Goal: Contribute content: Add original content to the website for others to see

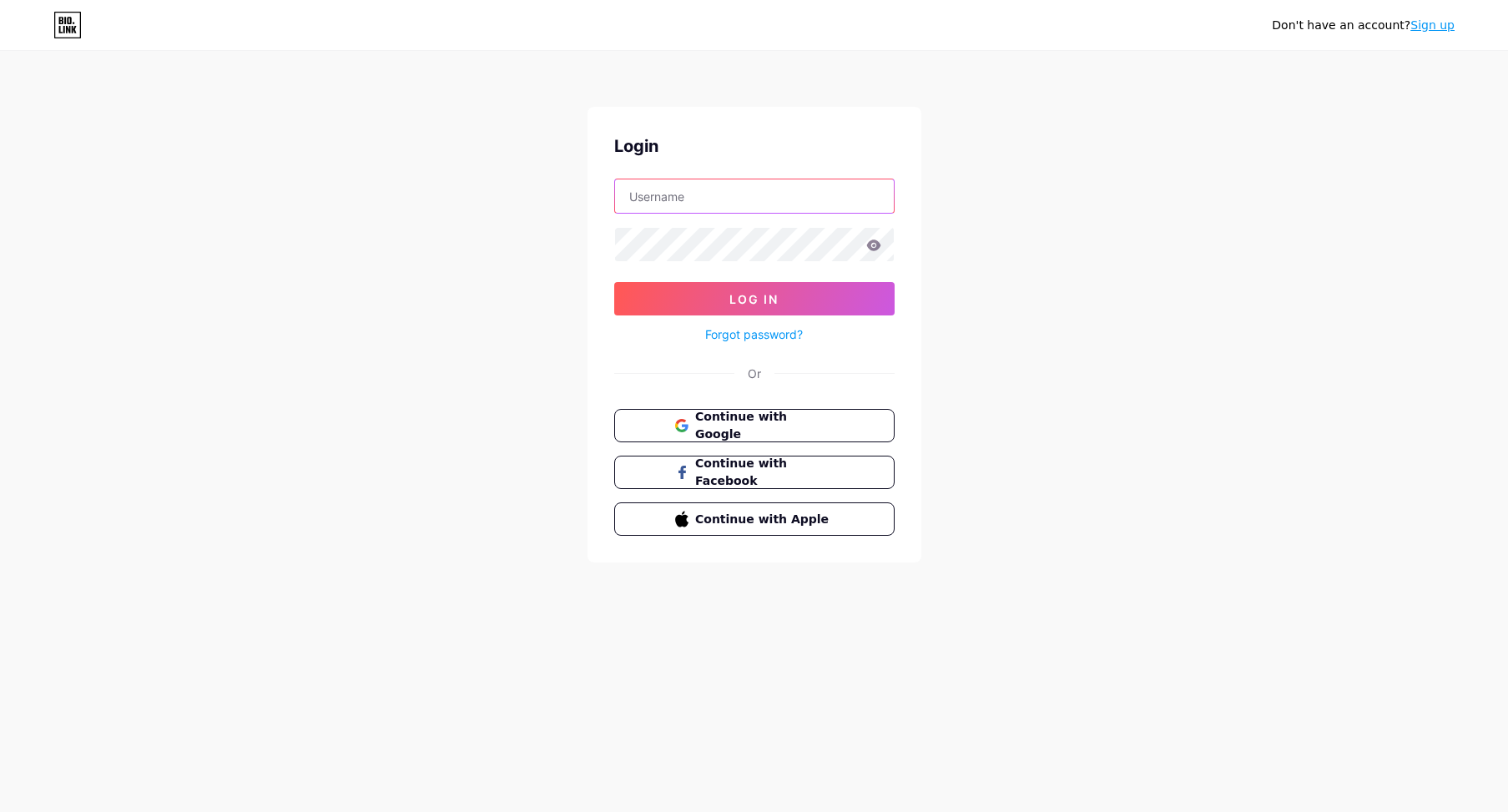
type input "darensya"
click at [754, 296] on span "Log In" at bounding box center [754, 299] width 50 height 14
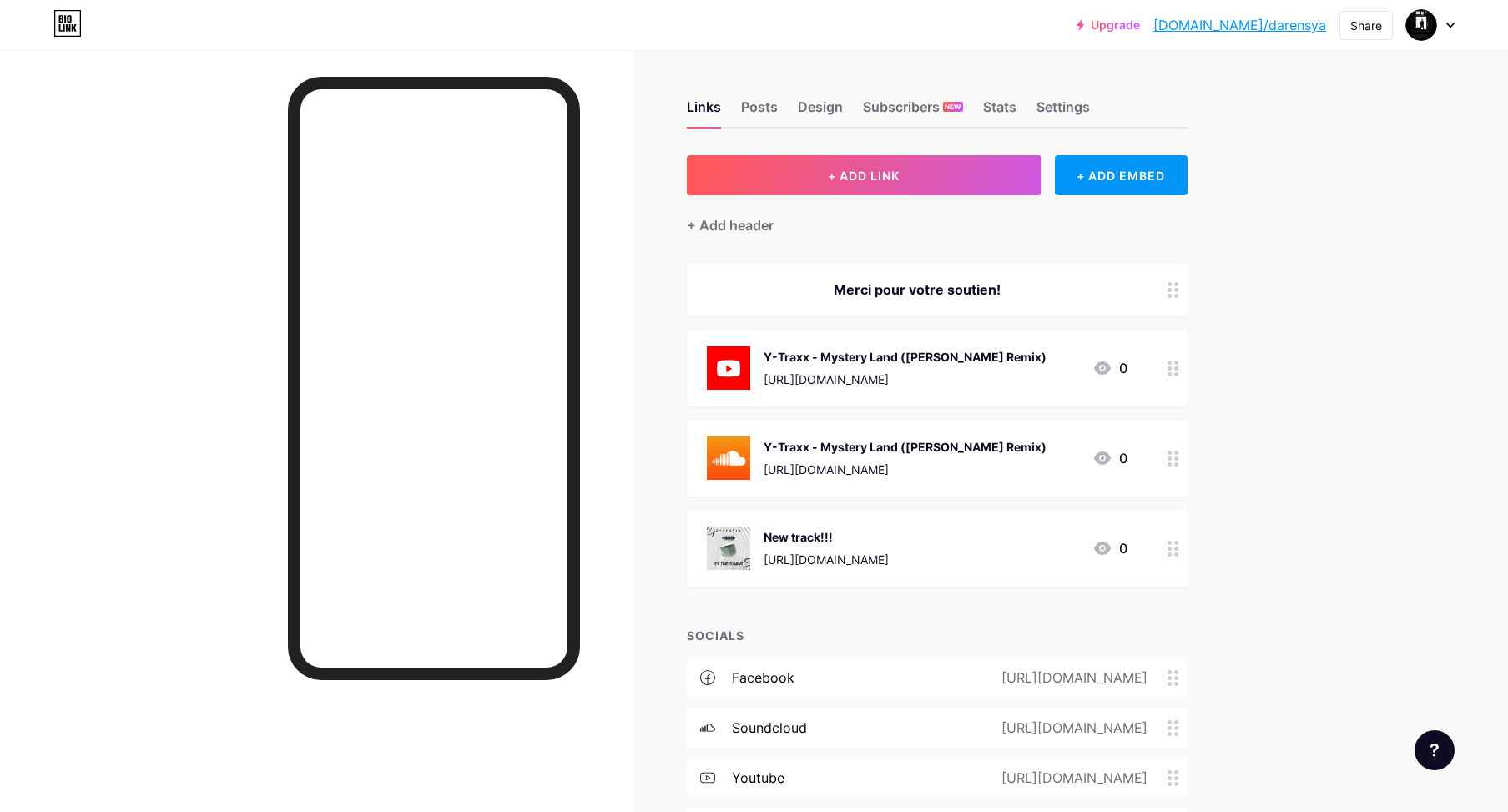
click at [972, 371] on div "[URL][DOMAIN_NAME]" at bounding box center [905, 379] width 283 height 18
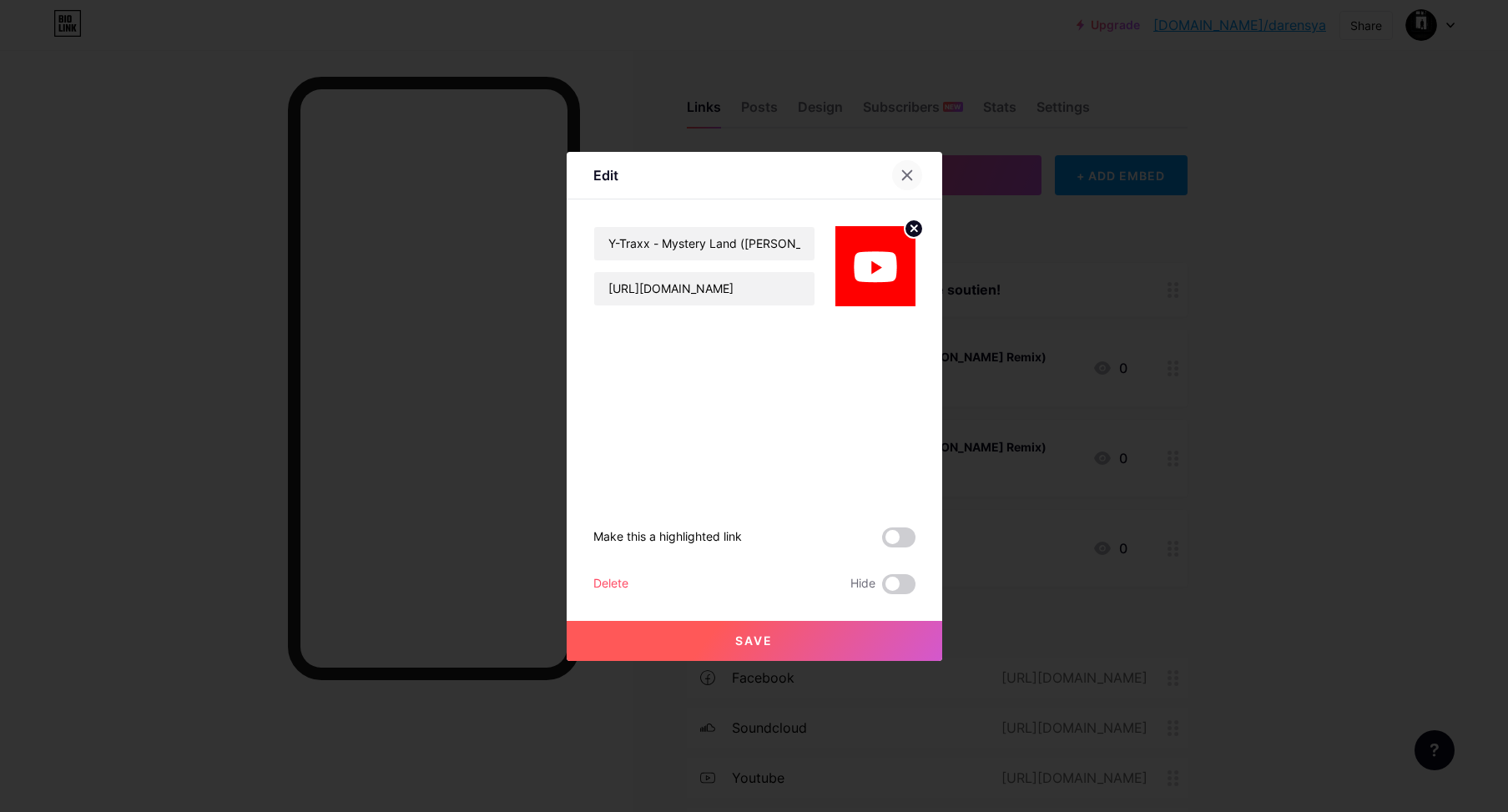
click at [912, 172] on icon at bounding box center [906, 174] width 13 height 13
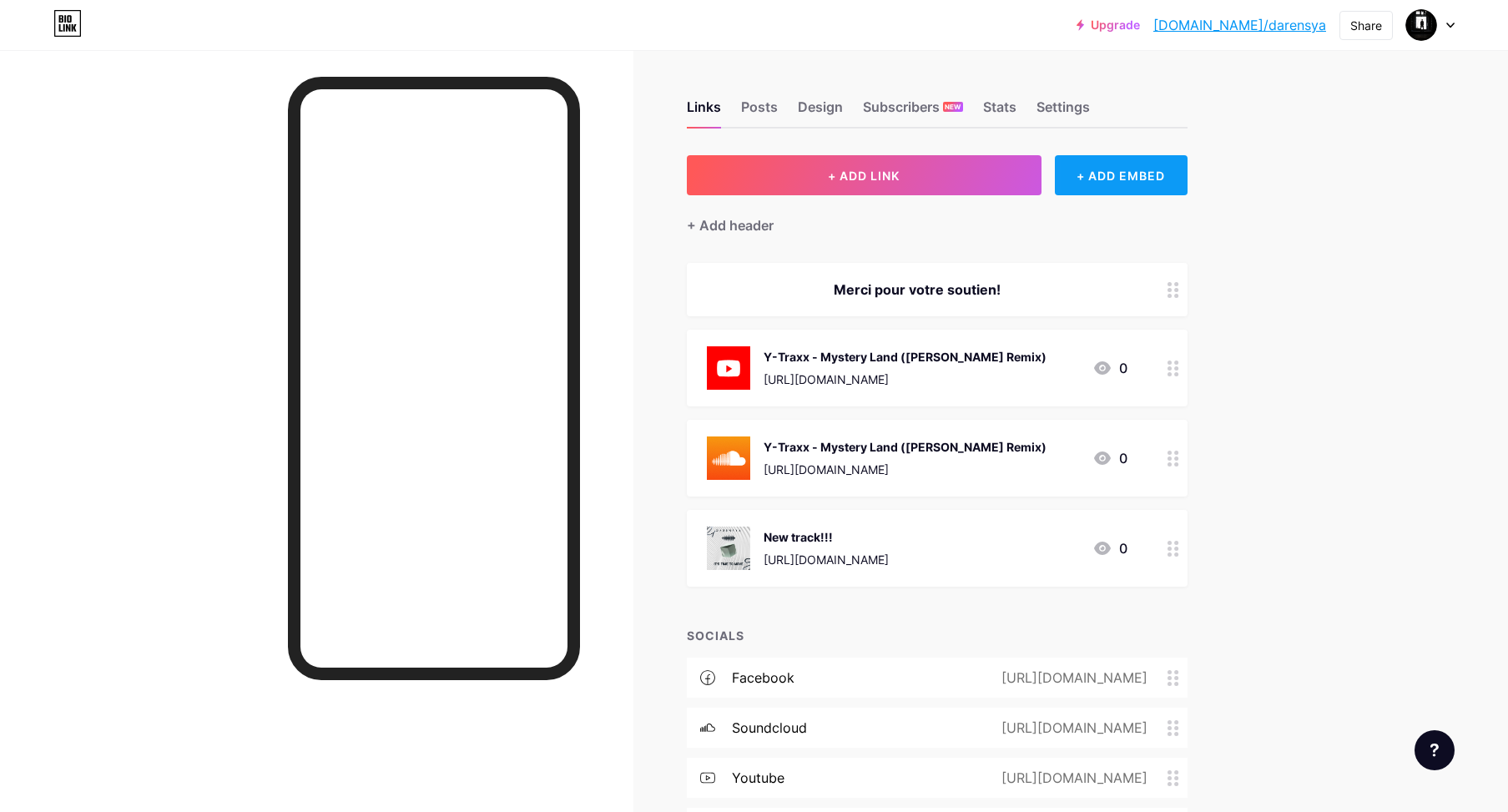
click at [1119, 179] on div "+ ADD EMBED" at bounding box center [1121, 174] width 133 height 40
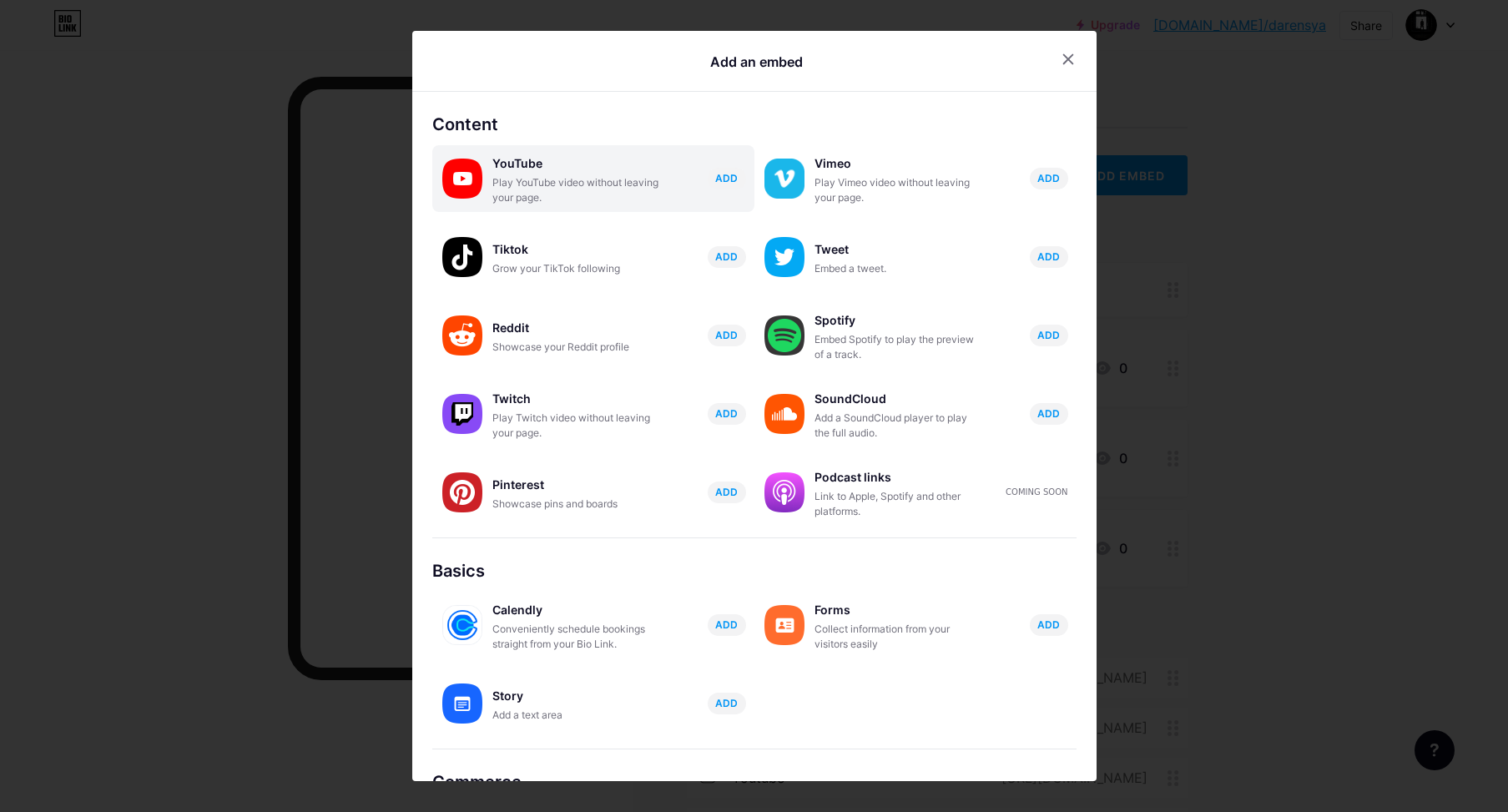
click at [552, 163] on div "YouTube" at bounding box center [575, 164] width 167 height 23
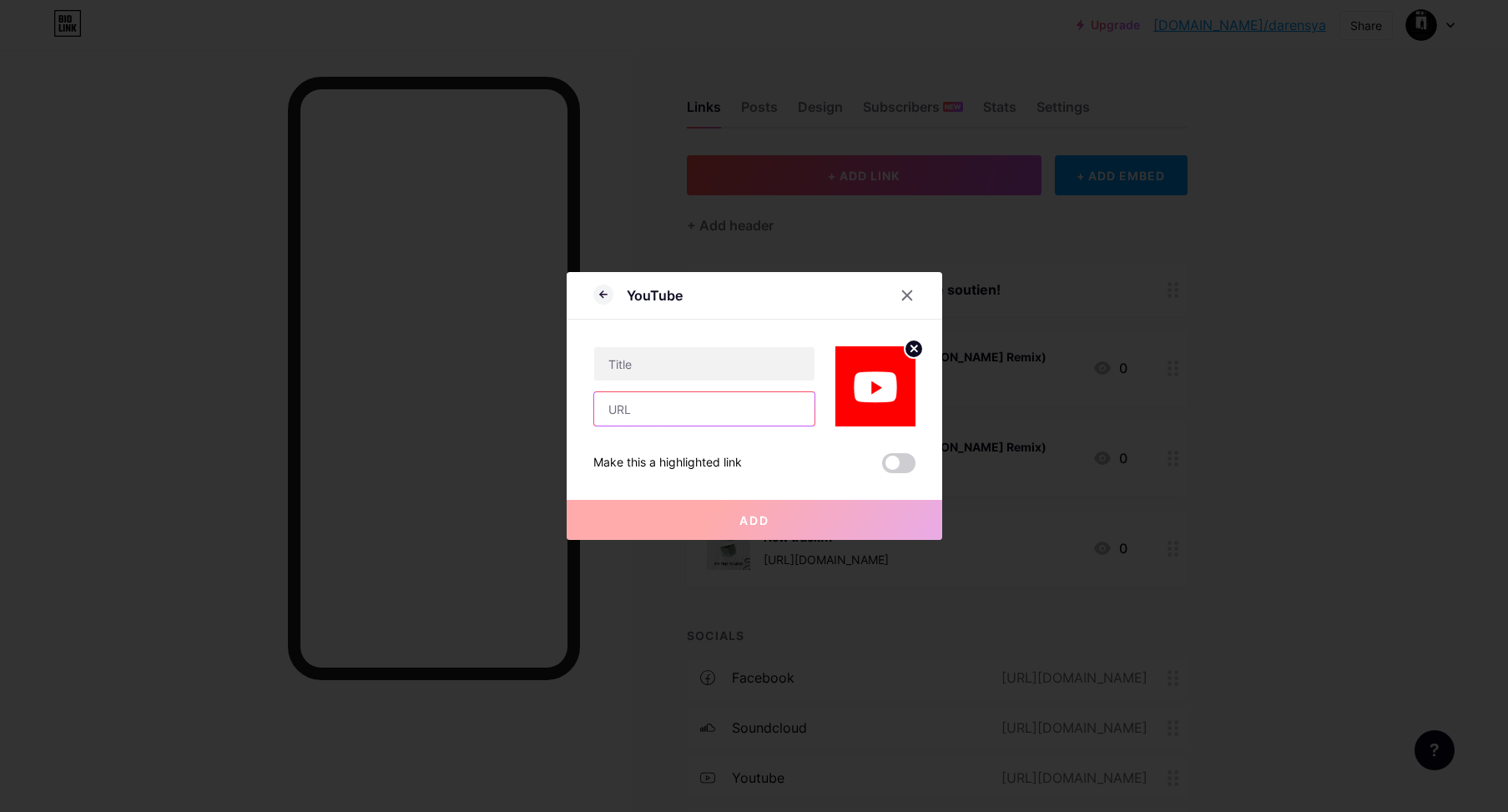
click at [612, 407] on input "text" at bounding box center [704, 409] width 220 height 34
paste input "[URL][DOMAIN_NAME]"
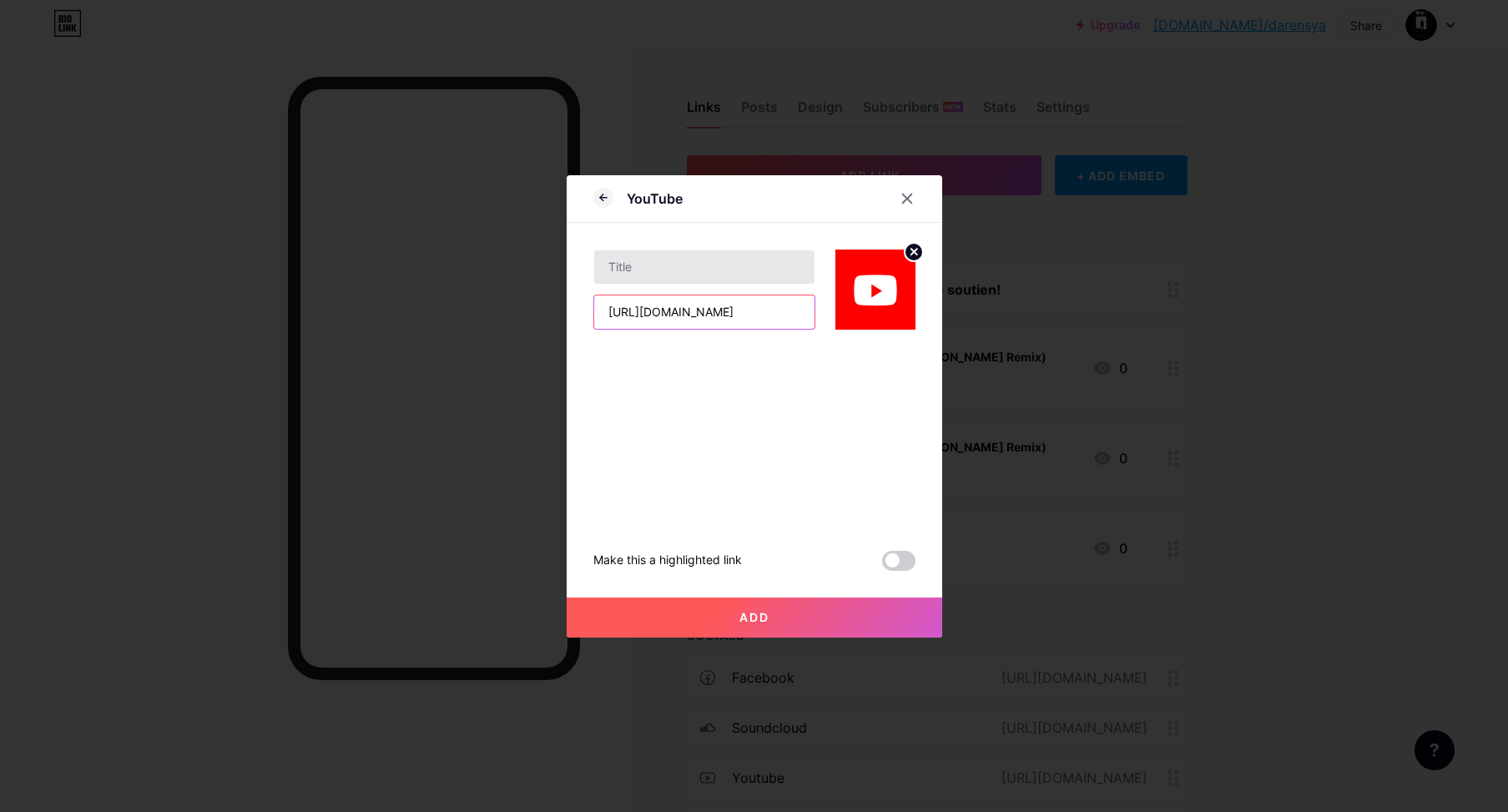
type input "[URL][DOMAIN_NAME]"
click at [645, 270] on input "text" at bounding box center [704, 267] width 220 height 34
click at [701, 268] on input "[PERSON_NAME] - Waves ([PERSON_NAME] remix)" at bounding box center [704, 267] width 220 height 34
click at [773, 271] on input "[PERSON_NAME] - Wavey ([PERSON_NAME] remix)" at bounding box center [704, 267] width 220 height 34
drag, startPoint x: 705, startPoint y: 271, endPoint x: 822, endPoint y: 263, distance: 117.3
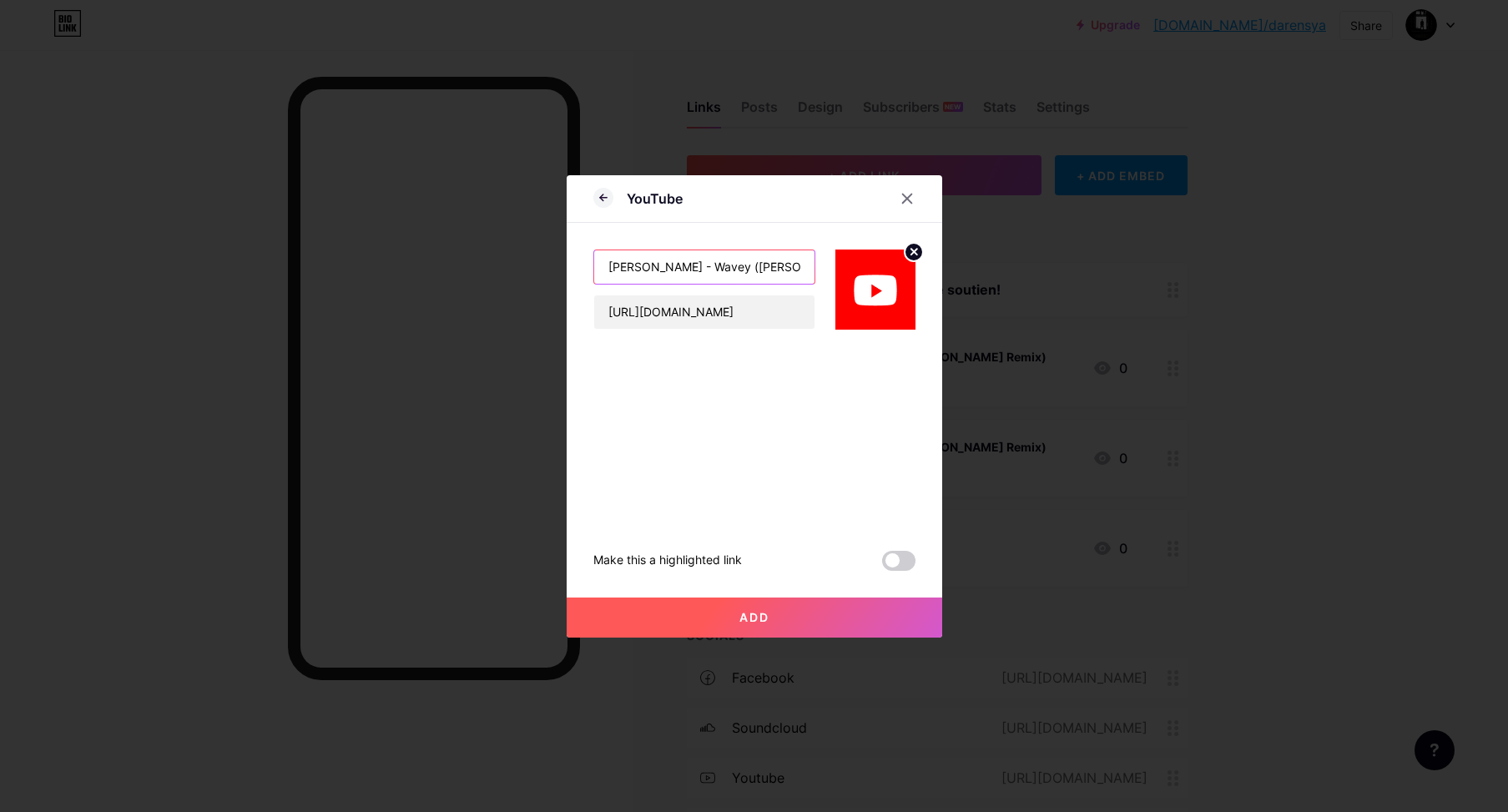
click at [822, 263] on div "[PERSON_NAME] - Wavey ([PERSON_NAME] Remix) [URL][DOMAIN_NAME]" at bounding box center [754, 276] width 322 height 107
click at [804, 267] on input "[PERSON_NAME] - Wavey ([PERSON_NAME] Remix)" at bounding box center [704, 267] width 220 height 34
type input "[PERSON_NAME] - Wavey ([PERSON_NAME] Remix)"
click at [758, 617] on span "Add" at bounding box center [754, 617] width 30 height 14
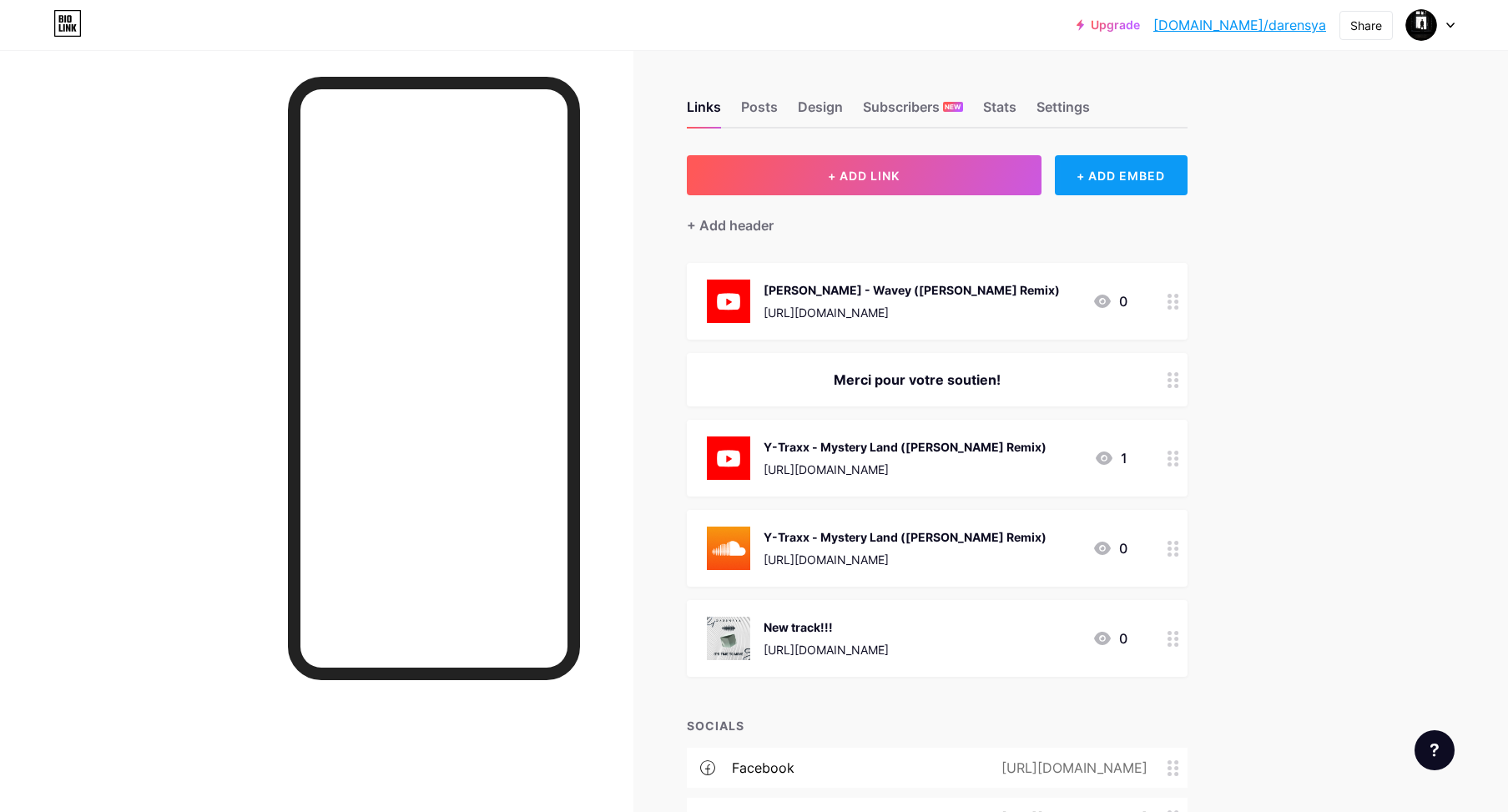
click at [1145, 177] on div "+ ADD EMBED" at bounding box center [1121, 174] width 133 height 40
click at [881, 417] on div "Add a SoundCloud player to play the full audio." at bounding box center [897, 425] width 167 height 30
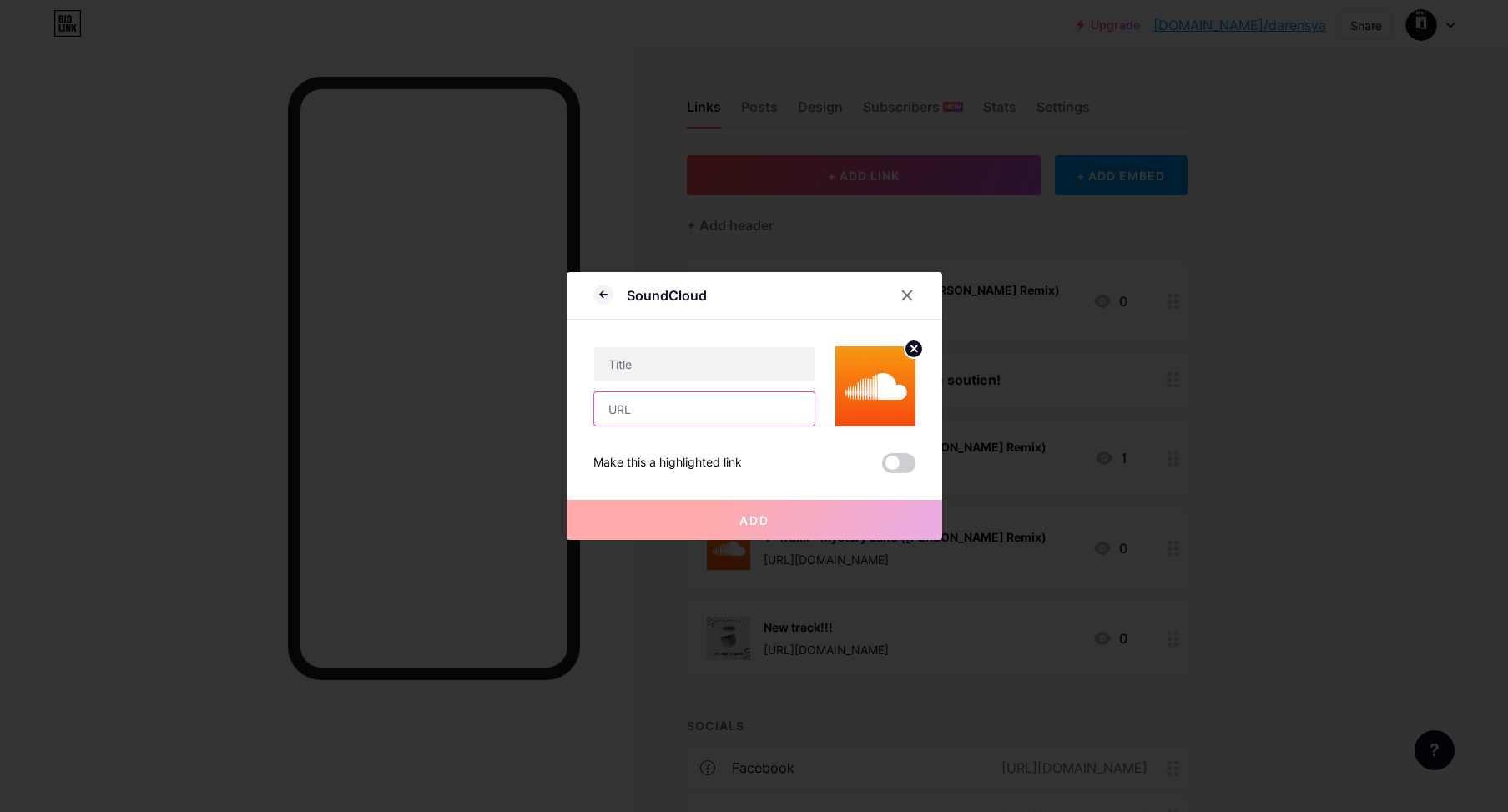
click at [651, 416] on input "text" at bounding box center [704, 409] width 220 height 34
paste input "[URL][DOMAIN_NAME]"
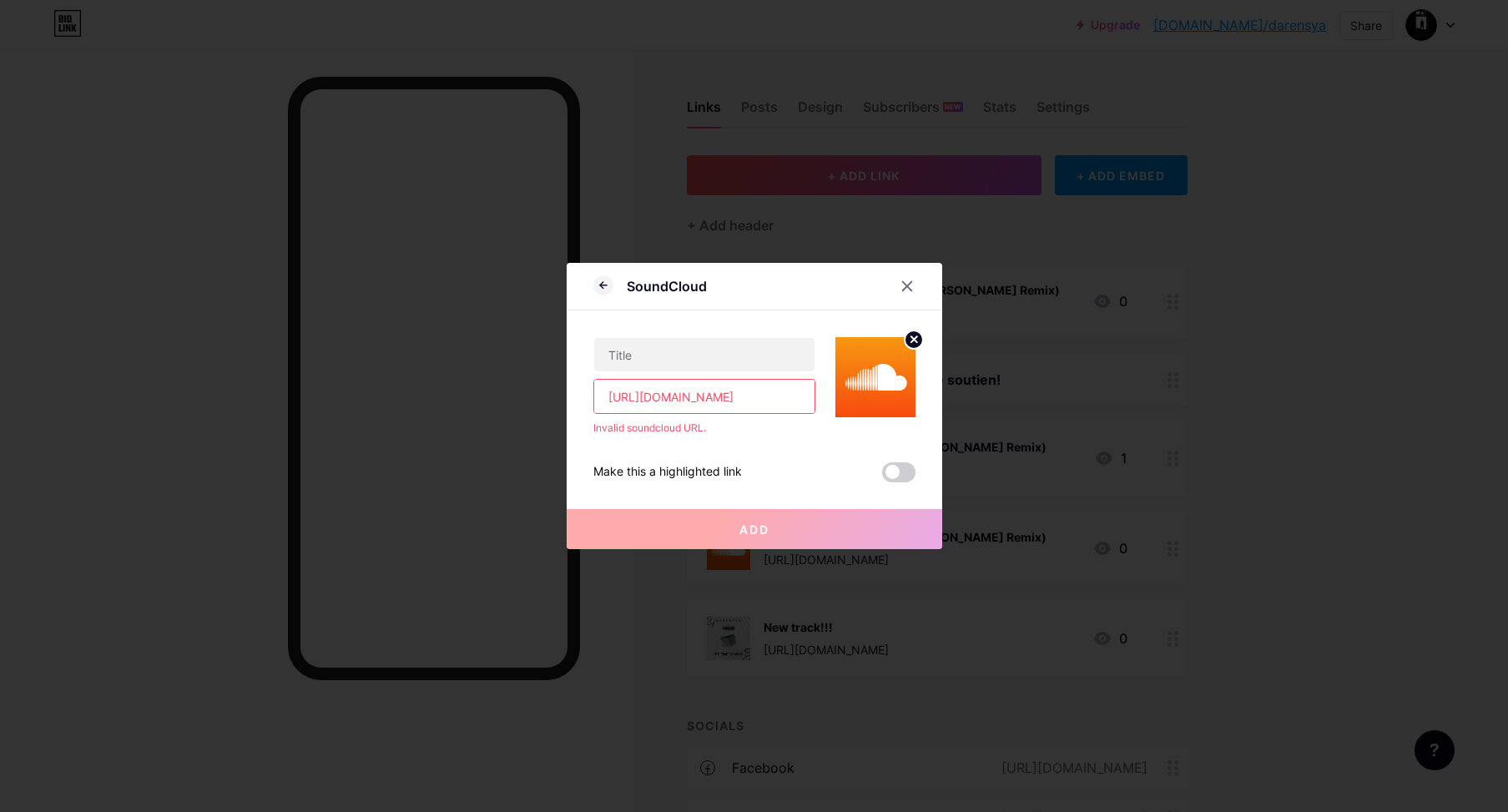
click at [661, 398] on input "[URL][DOMAIN_NAME]" at bounding box center [704, 396] width 220 height 34
paste input "[DOMAIN_NAME][URL]"
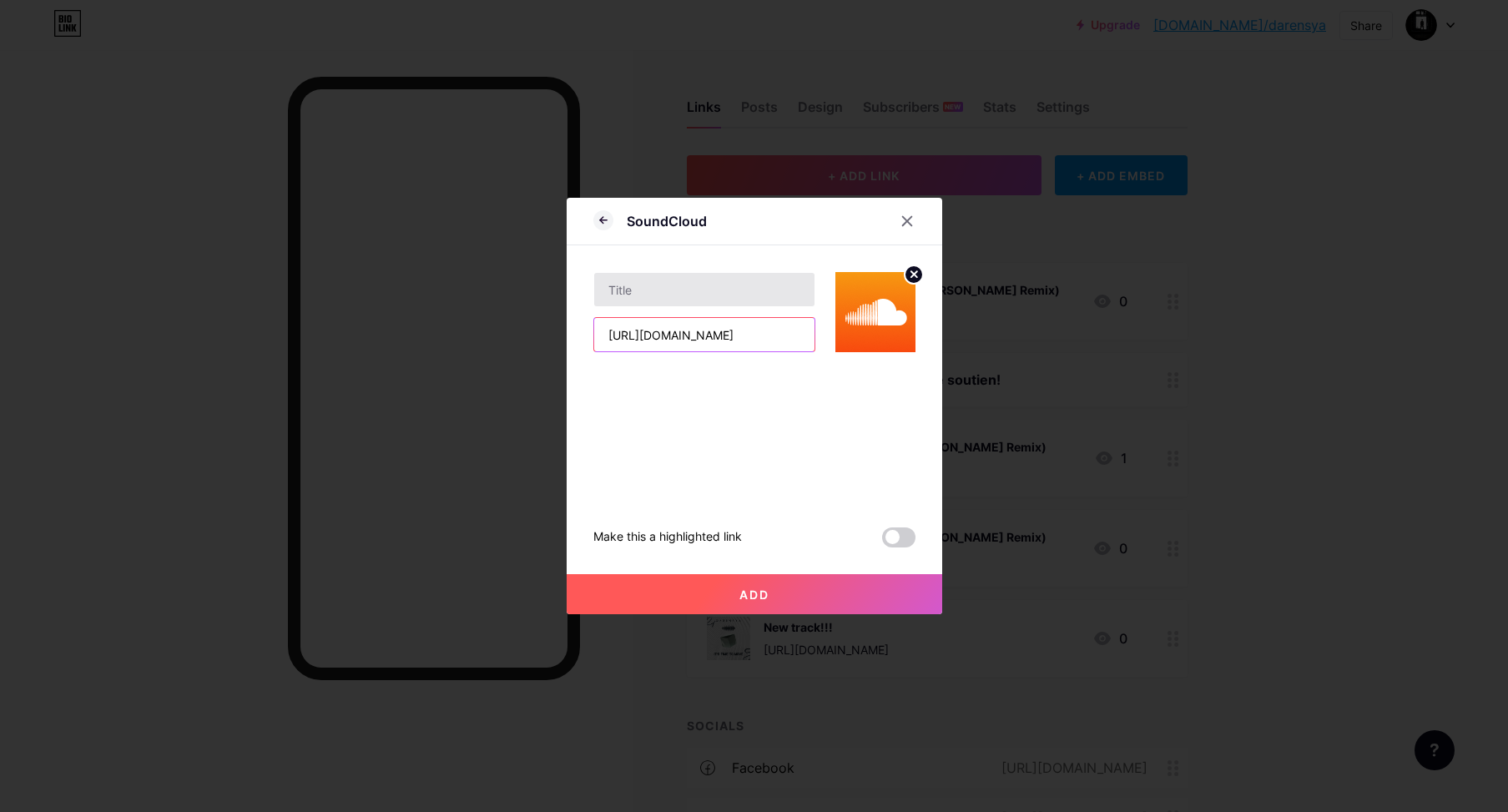
type input "[URL][DOMAIN_NAME]"
click at [663, 285] on input "text" at bounding box center [704, 289] width 220 height 34
paste input "[PERSON_NAME] - Wavey ([PERSON_NAME] Remix)"
drag, startPoint x: 801, startPoint y: 292, endPoint x: 579, endPoint y: 294, distance: 222.0
click at [551, 295] on div "SoundCloud [PERSON_NAME] - Wavey ([PERSON_NAME] Remix) [URL][DOMAIN_NAME] Make …" at bounding box center [754, 406] width 1508 height 812
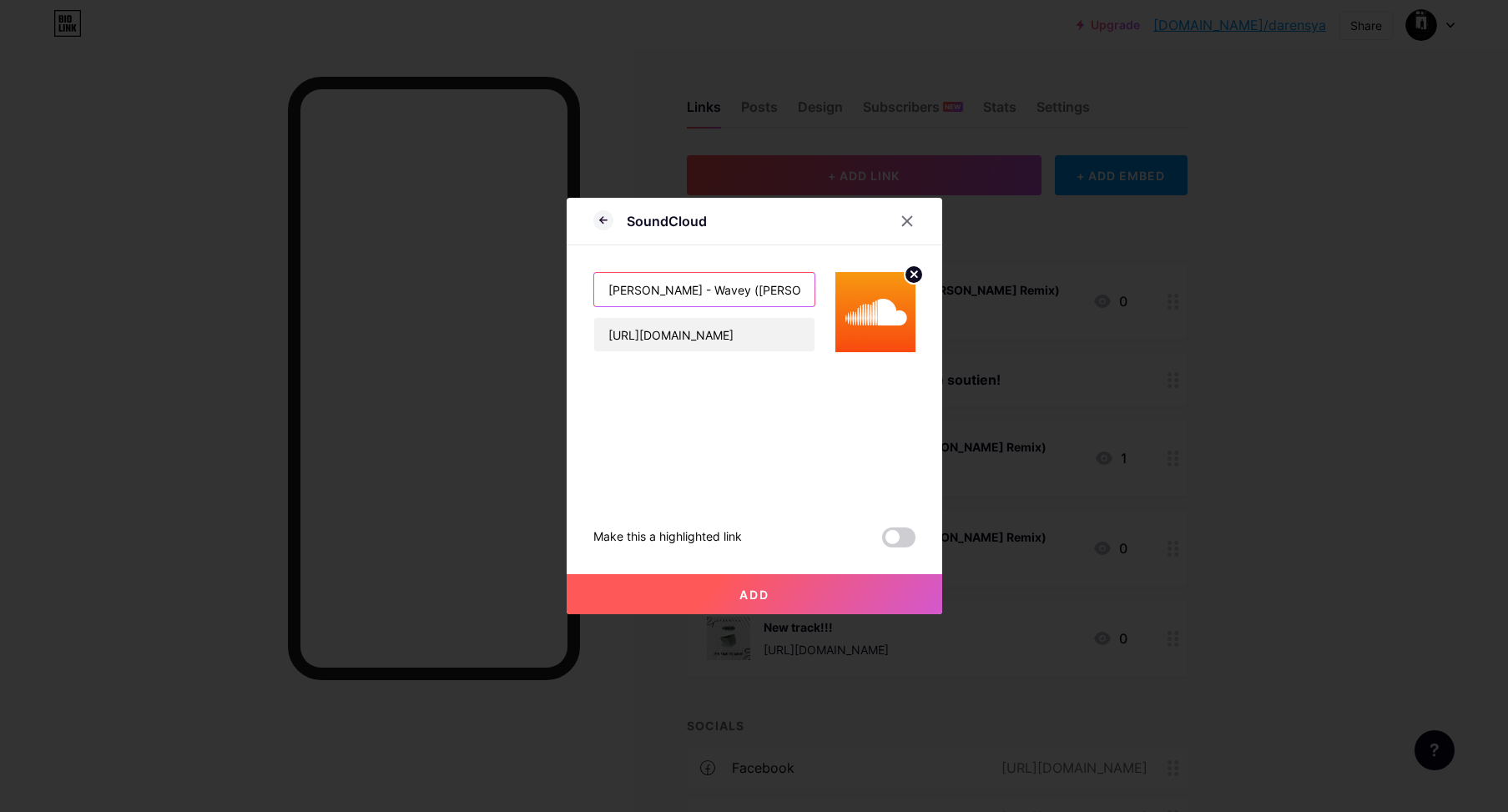
type input "[PERSON_NAME] - Wavey ([PERSON_NAME] Remix)"
click at [750, 595] on span "Add" at bounding box center [754, 594] width 30 height 14
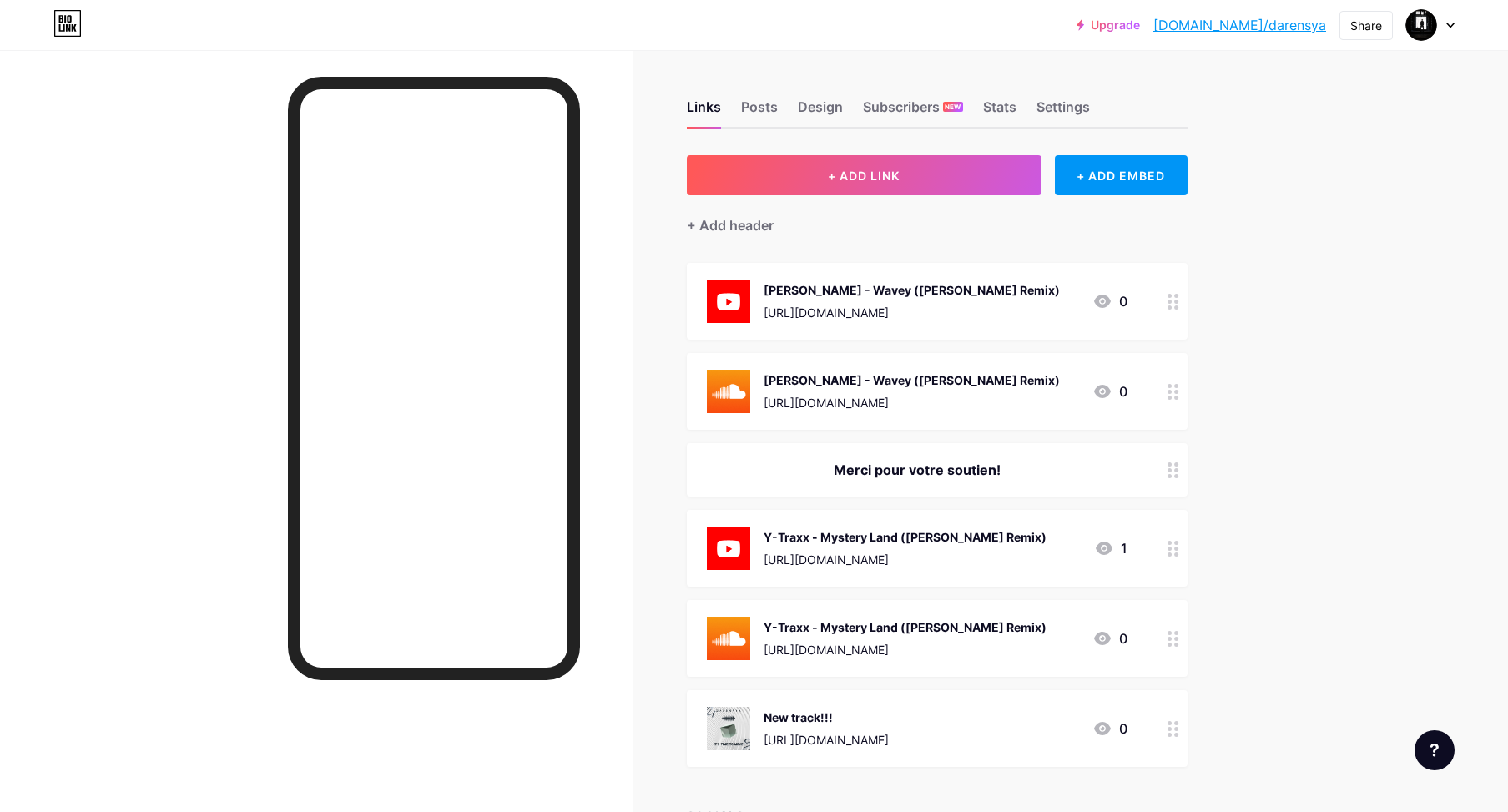
click at [1450, 27] on icon at bounding box center [1450, 25] width 8 height 6
click at [1284, 229] on li "Logout" at bounding box center [1350, 234] width 207 height 45
